Goal: Communication & Community: Answer question/provide support

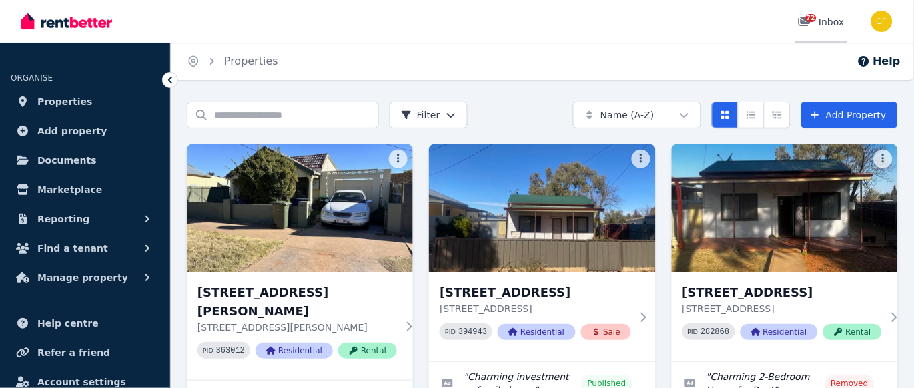
click at [810, 18] on span "72" at bounding box center [811, 18] width 11 height 8
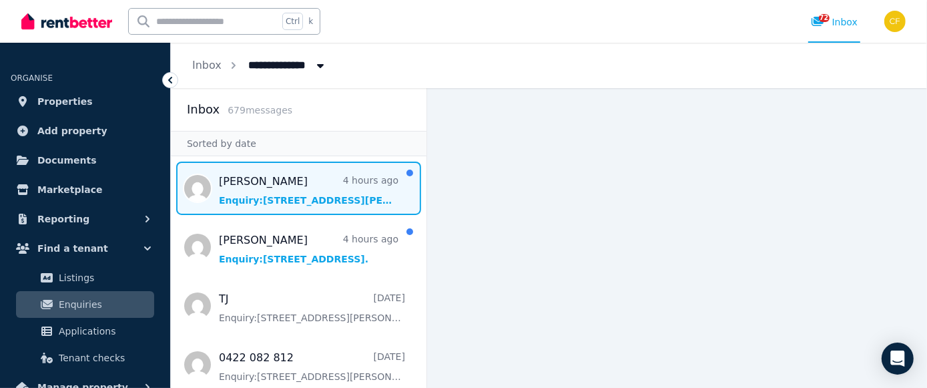
click at [296, 196] on span "Message list" at bounding box center [298, 187] width 255 height 53
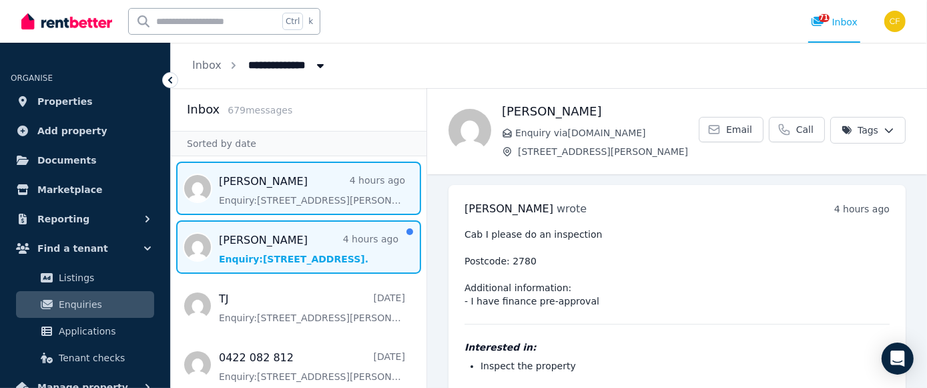
click at [251, 249] on span "Message list" at bounding box center [298, 246] width 255 height 53
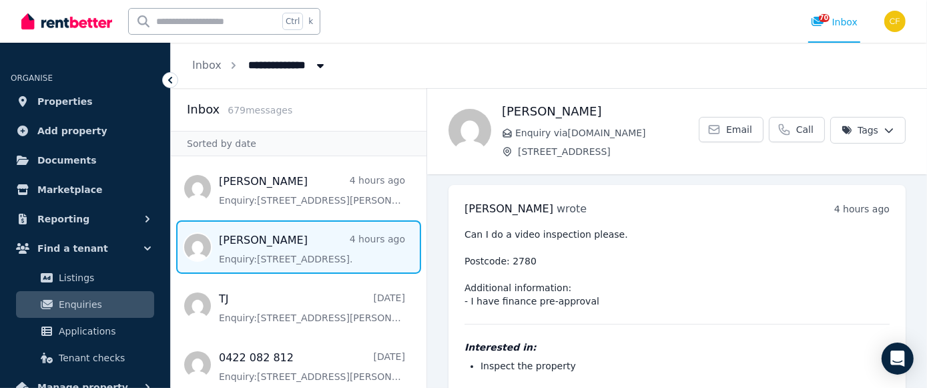
scroll to position [75, 0]
